Goal: Task Accomplishment & Management: Use online tool/utility

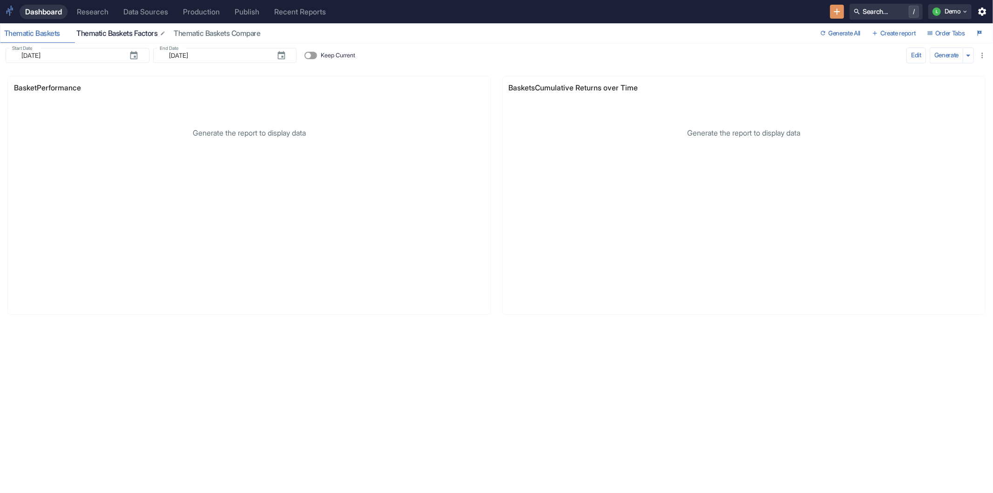
click at [110, 34] on div "Thematic Baskets Factors" at bounding box center [121, 33] width 90 height 9
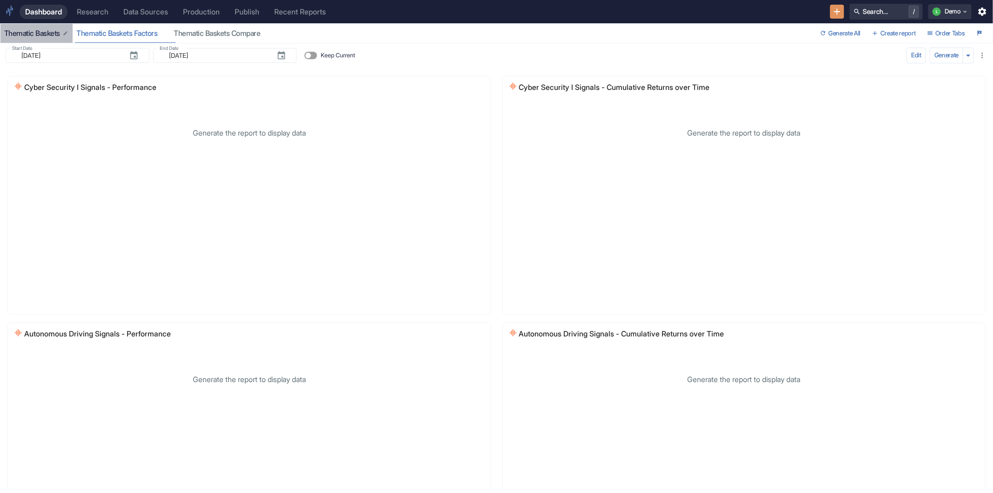
click at [35, 34] on div "Thematic Baskets" at bounding box center [36, 33] width 65 height 9
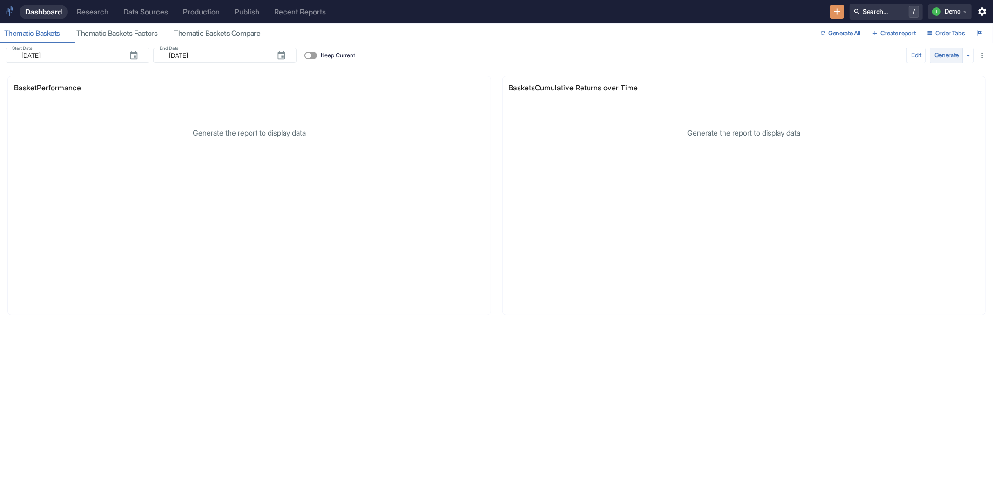
click at [948, 57] on button "Generate" at bounding box center [947, 55] width 34 height 16
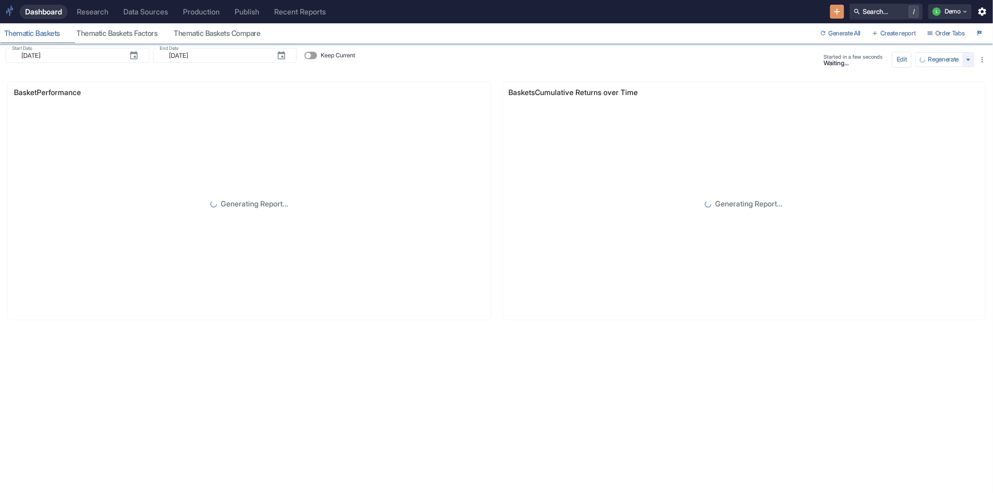
click at [970, 56] on icon "button" at bounding box center [968, 59] width 10 height 10
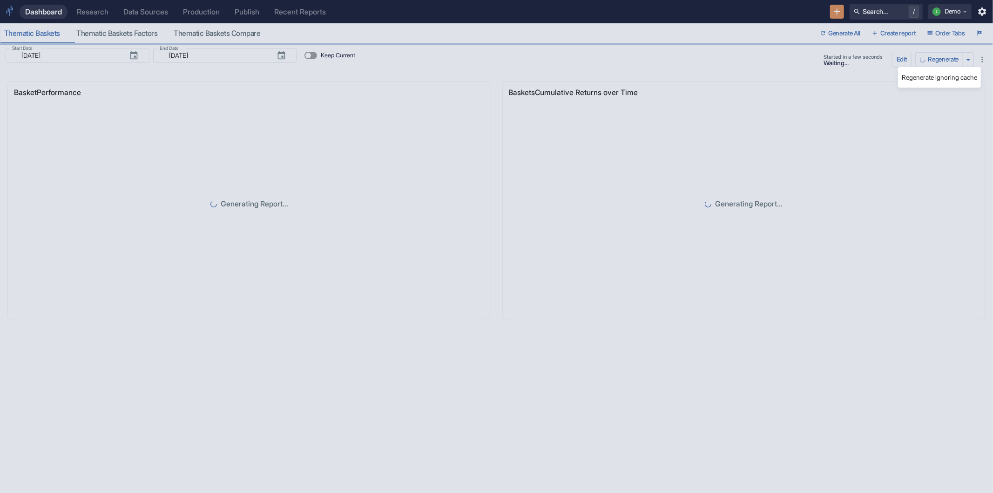
click at [793, 99] on div at bounding box center [496, 246] width 993 height 493
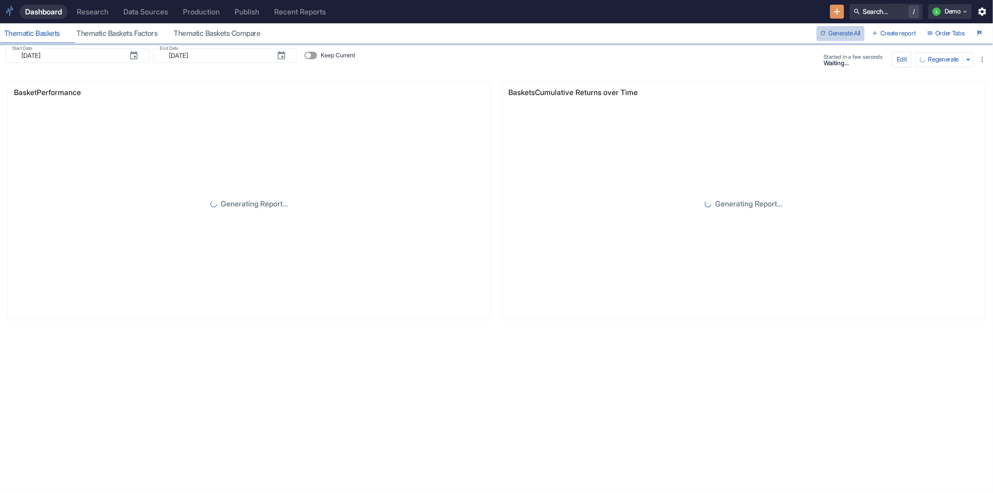
click at [847, 34] on button "Generate All" at bounding box center [841, 33] width 48 height 15
click at [101, 13] on div "Research" at bounding box center [93, 11] width 32 height 9
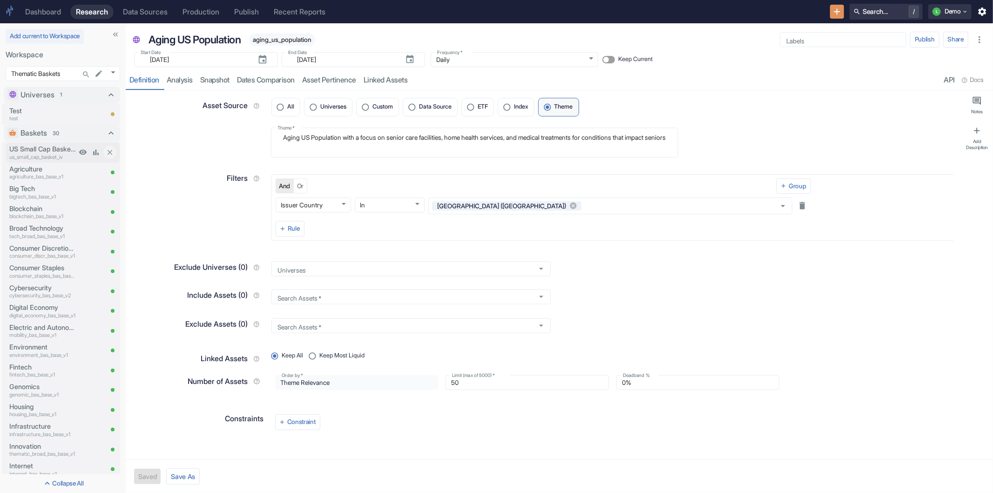
click at [45, 152] on p "US Small Cap Basket IV" at bounding box center [42, 149] width 67 height 10
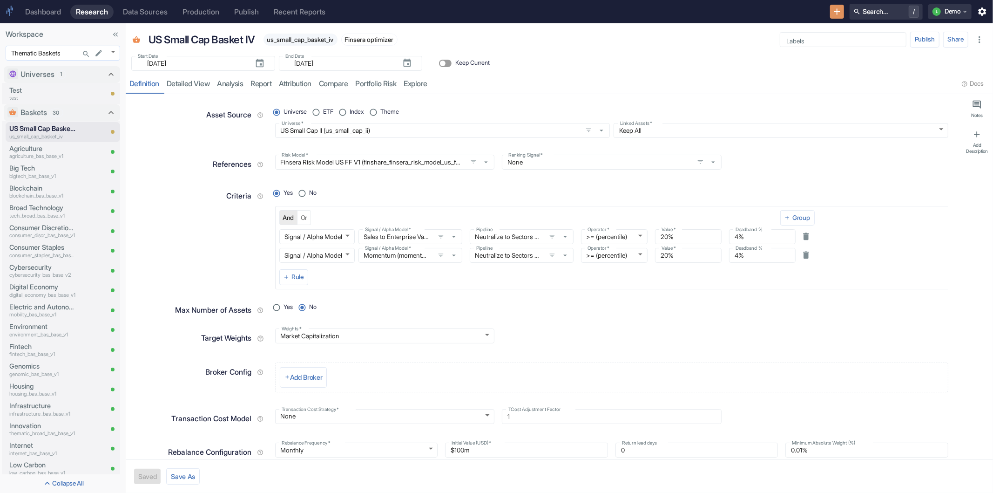
click at [115, 48] on body "Dashboard Research Data Sources Production Publish Recent Reports Search... / L…" at bounding box center [496, 246] width 993 height 493
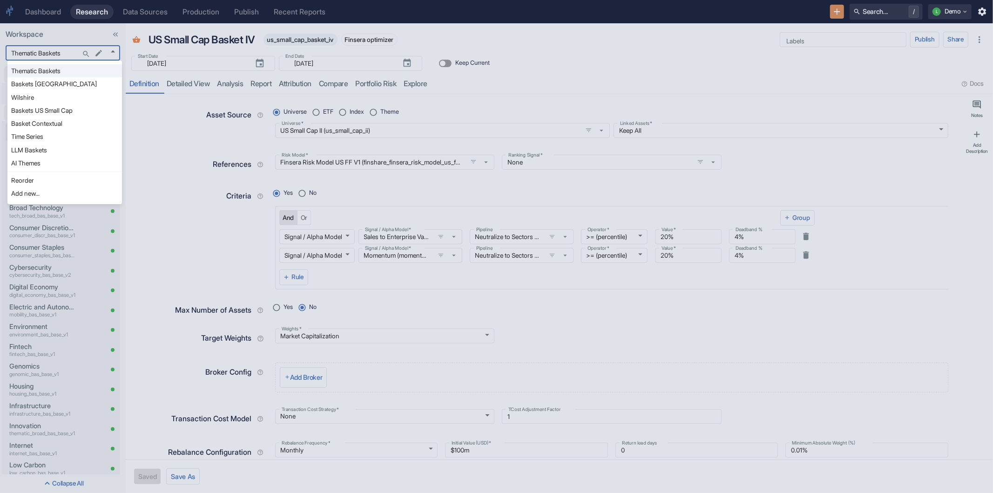
type textarea "x"
click at [53, 113] on li "Baskets US Small Cap" at bounding box center [64, 110] width 115 height 13
type input "1065"
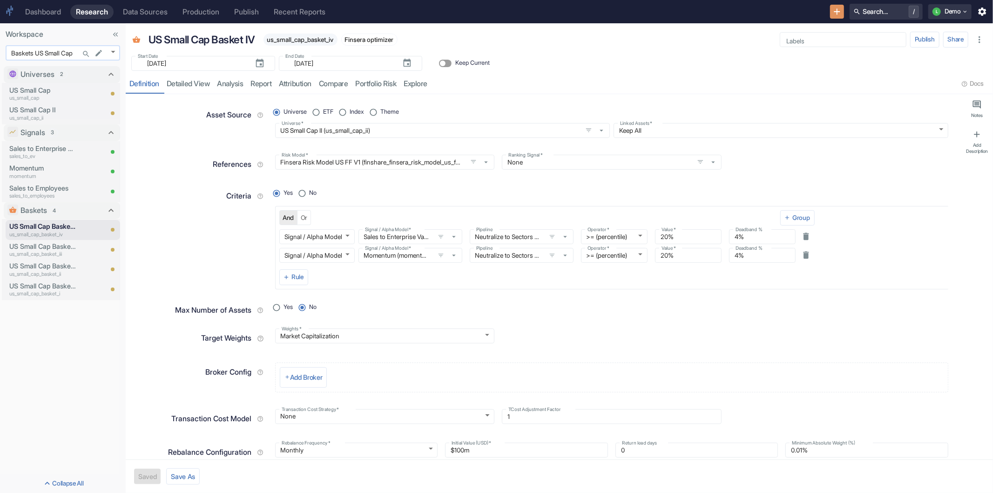
click at [117, 55] on body "Dashboard Research Data Sources Production Publish Recent Reports Search... / L…" at bounding box center [496, 246] width 993 height 493
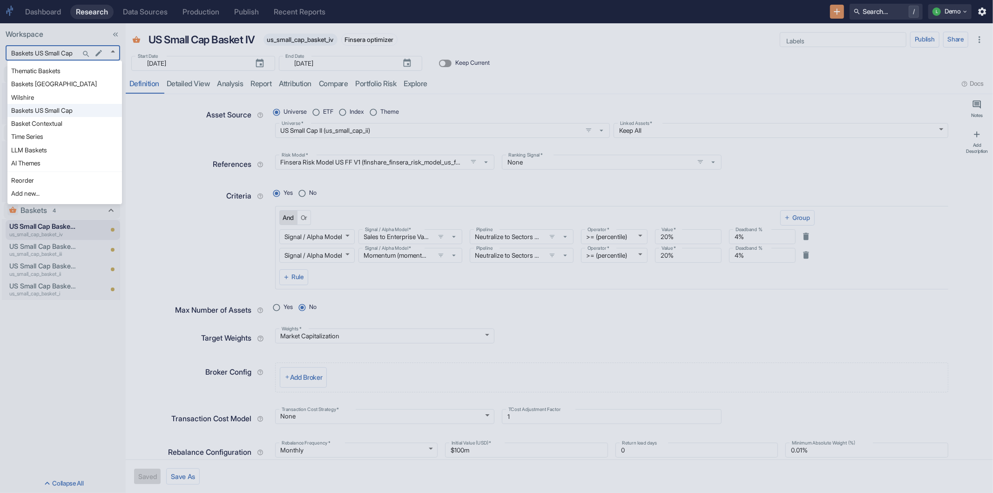
type textarea "x"
